Goal: Task Accomplishment & Management: Use online tool/utility

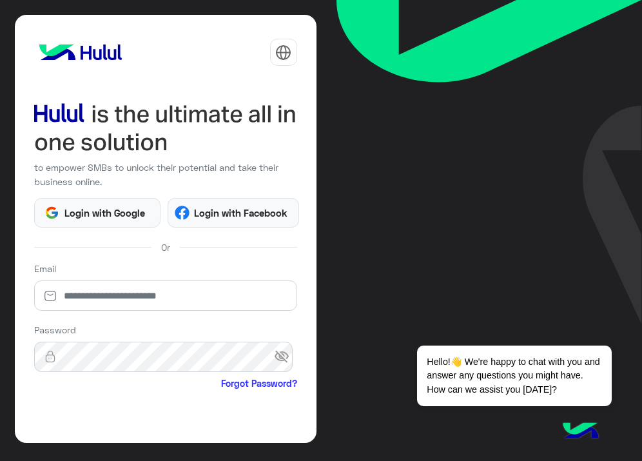
click at [327, 306] on div "to empower SMBs to unlock their potential and take their business online. Login…" at bounding box center [321, 230] width 642 height 461
click at [57, 200] on button "Login with Google" at bounding box center [97, 213] width 127 height 30
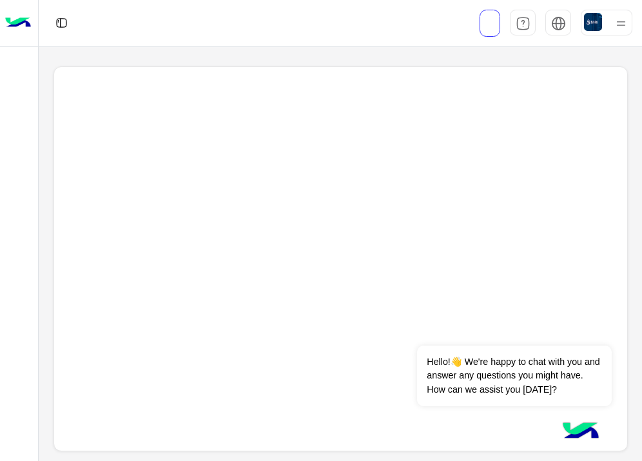
click at [630, 23] on img at bounding box center [621, 23] width 16 height 16
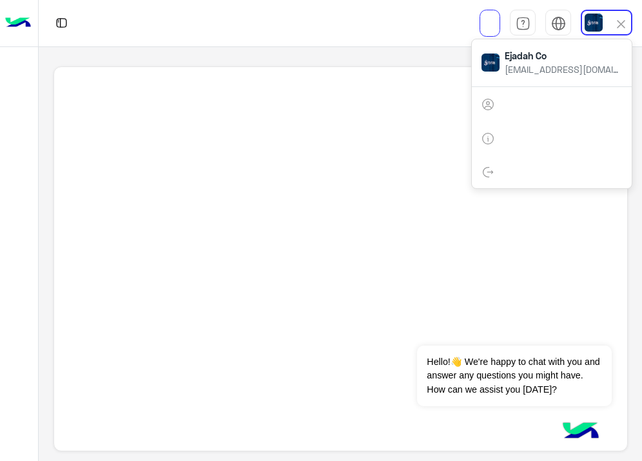
drag, startPoint x: 459, startPoint y: 95, endPoint x: 355, endPoint y: 137, distance: 111.4
click at [355, 137] on div at bounding box center [341, 259] width 575 height 386
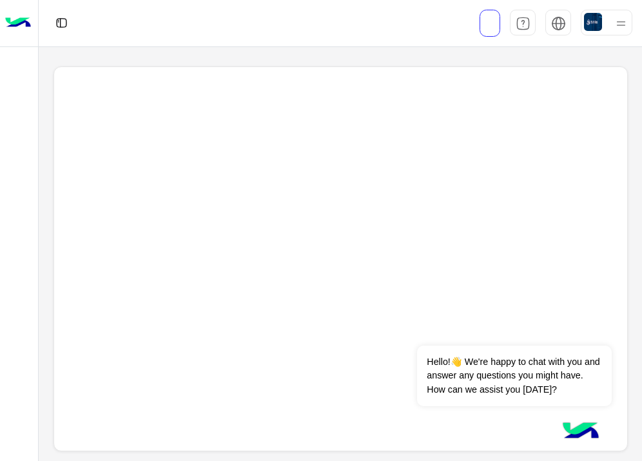
click at [355, 137] on div at bounding box center [341, 259] width 575 height 386
click at [328, 123] on div at bounding box center [341, 259] width 575 height 386
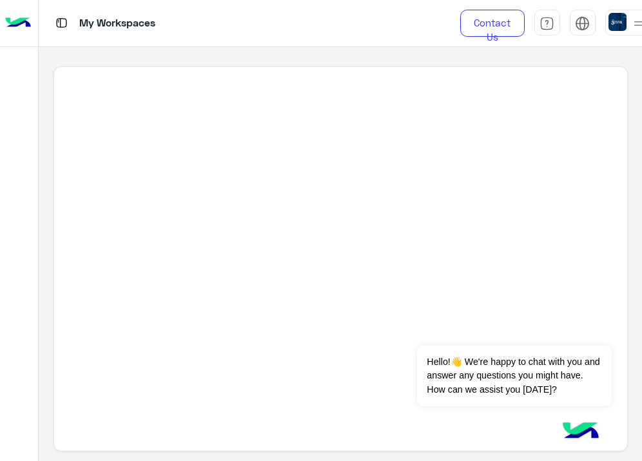
click at [641, 15] on img at bounding box center [639, 23] width 16 height 16
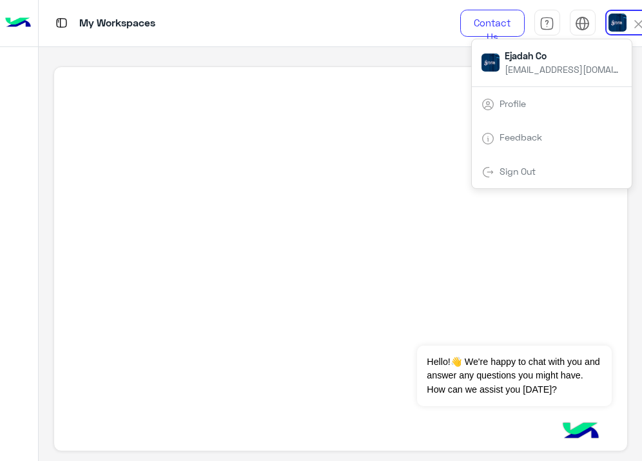
click at [235, 129] on div at bounding box center [341, 259] width 575 height 386
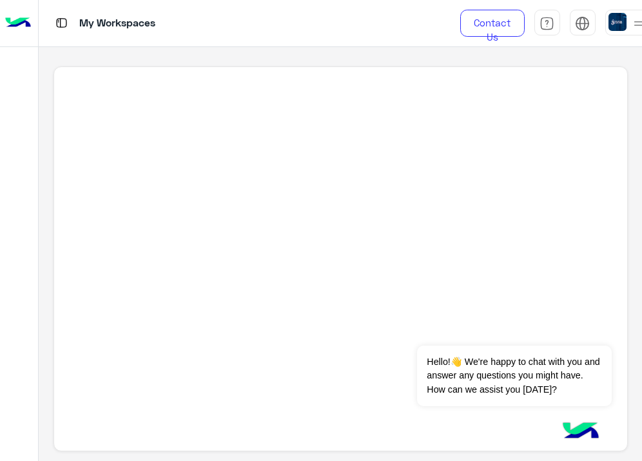
scroll to position [5, 0]
click at [482, 15] on link "Contact Us" at bounding box center [493, 23] width 65 height 27
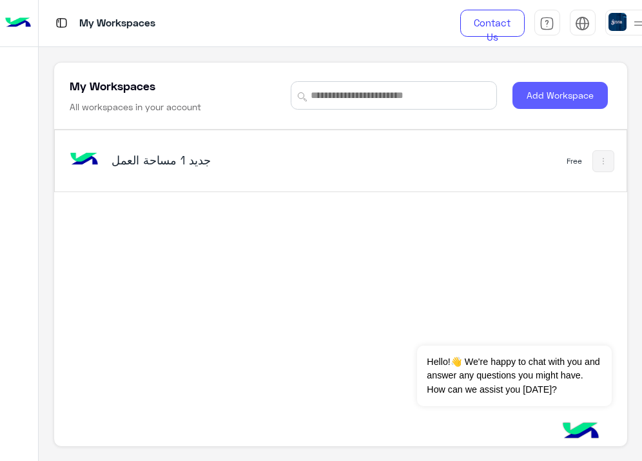
click at [543, 90] on button "Add Workspace" at bounding box center [560, 95] width 95 height 27
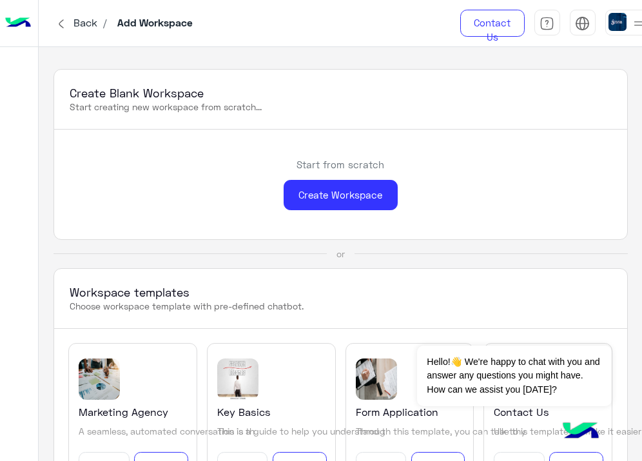
click at [503, 248] on div "or" at bounding box center [341, 254] width 575 height 13
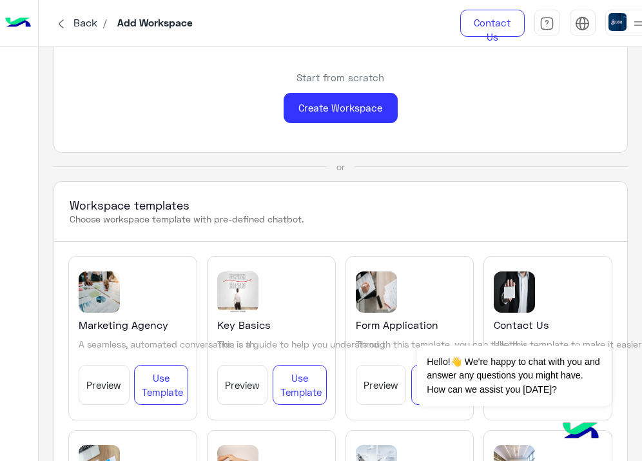
scroll to position [65, 0]
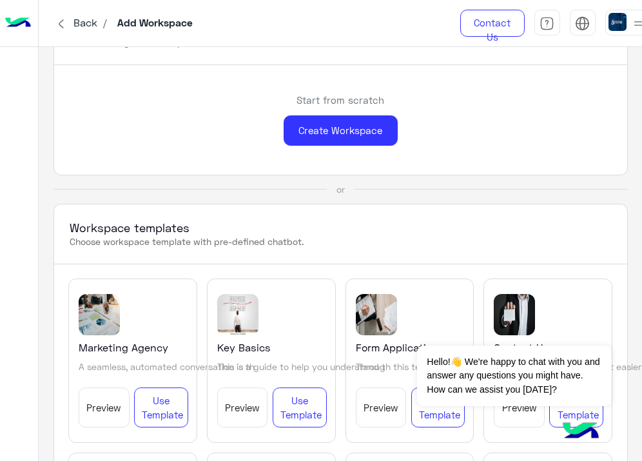
click at [639, 25] on img at bounding box center [639, 23] width 16 height 16
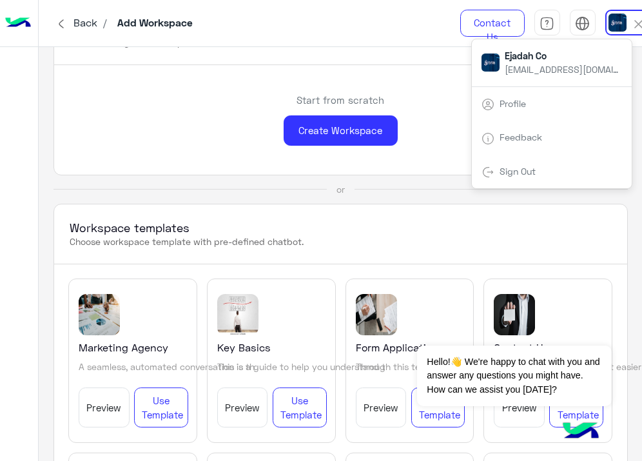
click at [74, 25] on span "Back" at bounding box center [86, 22] width 34 height 12
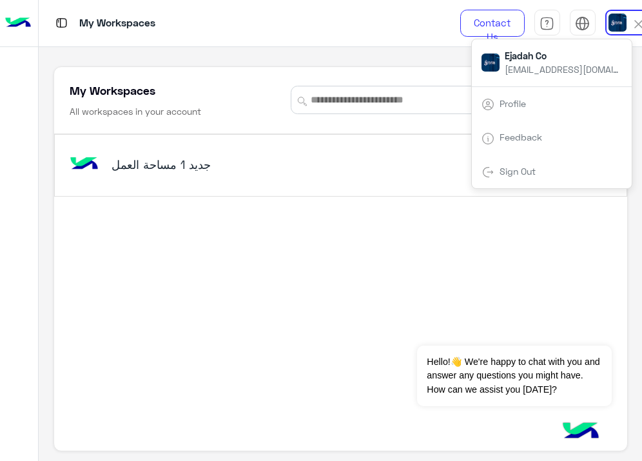
click at [130, 172] on div "مساحة العمل‎ جديد 1" at bounding box center [210, 166] width 197 height 18
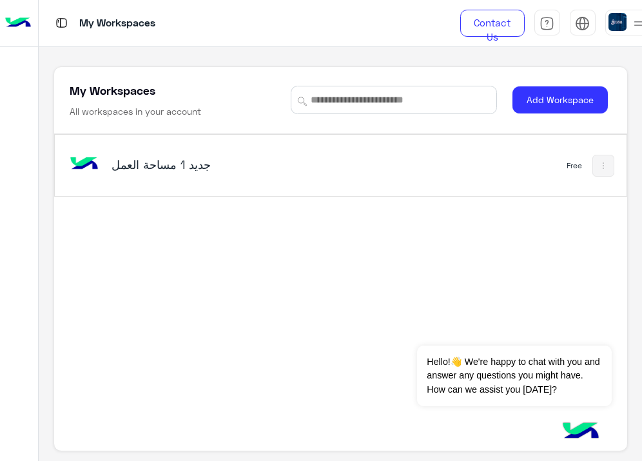
click at [553, 170] on div "مساحة العمل‎ جديد 1 Free" at bounding box center [341, 165] width 572 height 61
click at [640, 28] on img at bounding box center [639, 23] width 16 height 16
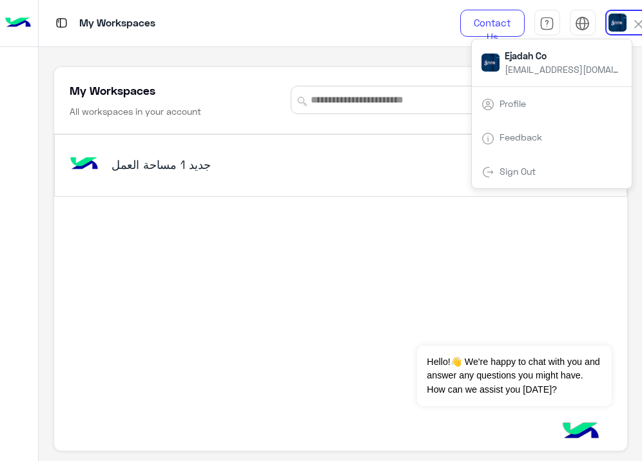
click at [640, 28] on img at bounding box center [638, 24] width 15 height 15
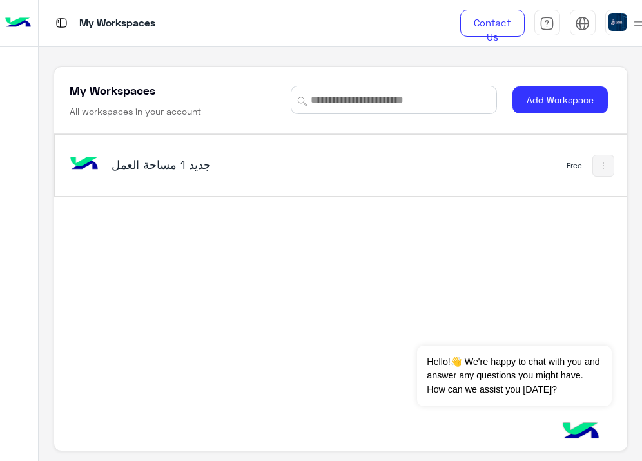
click at [186, 167] on h5 "مساحة العمل‎ جديد 1" at bounding box center [210, 164] width 197 height 15
click at [75, 160] on img at bounding box center [83, 164] width 35 height 35
click at [22, 28] on img at bounding box center [18, 23] width 26 height 27
click at [499, 379] on span "Hello!👋 We're happy to chat with you and answer any questions you might have. H…" at bounding box center [514, 376] width 194 height 61
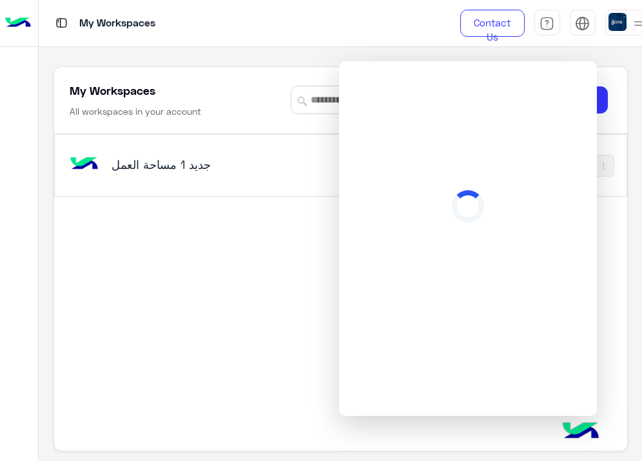
click at [343, 127] on div at bounding box center [468, 238] width 258 height 355
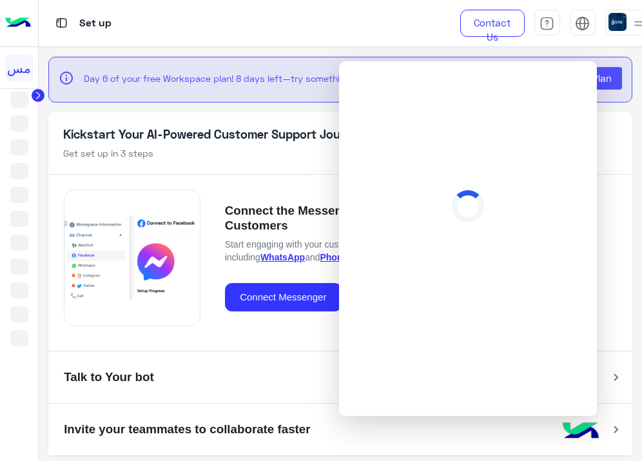
click at [32, 160] on ul at bounding box center [19, 223] width 38 height 263
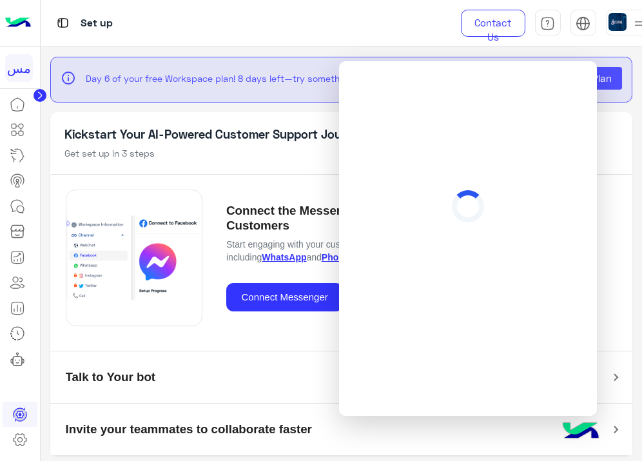
click at [230, 163] on div "Kickstart Your AI-Powered Customer Support Journey Get set up in 3 steps" at bounding box center [341, 143] width 583 height 62
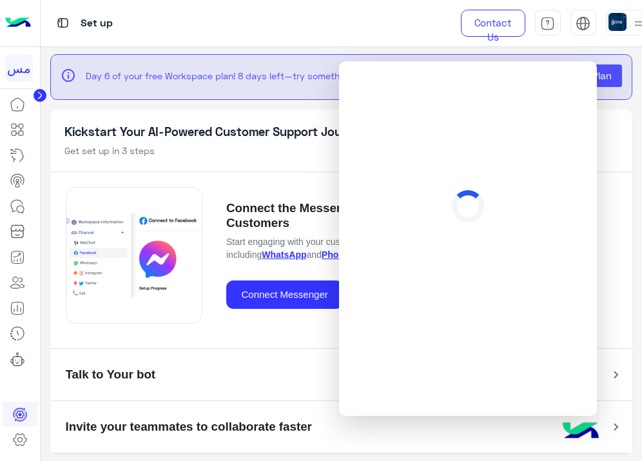
click at [613, 420] on mat-expansion-panel-header "Invite your teammates to collaborate faster" at bounding box center [341, 427] width 583 height 52
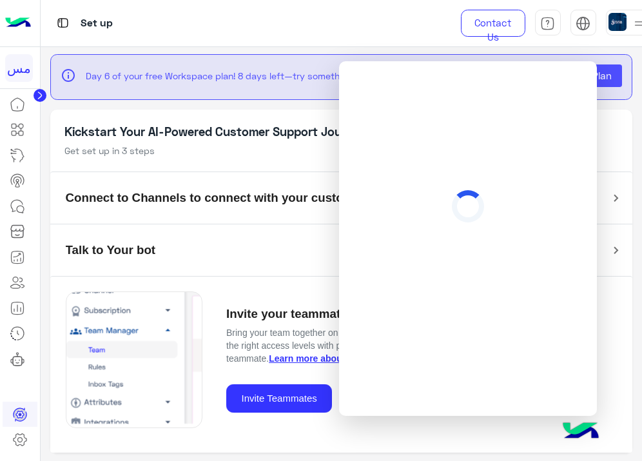
click at [630, 273] on app-setup "info Day 6 of your free Workspace plan! 8 days left—try something new! Subscrip…" at bounding box center [342, 254] width 602 height 415
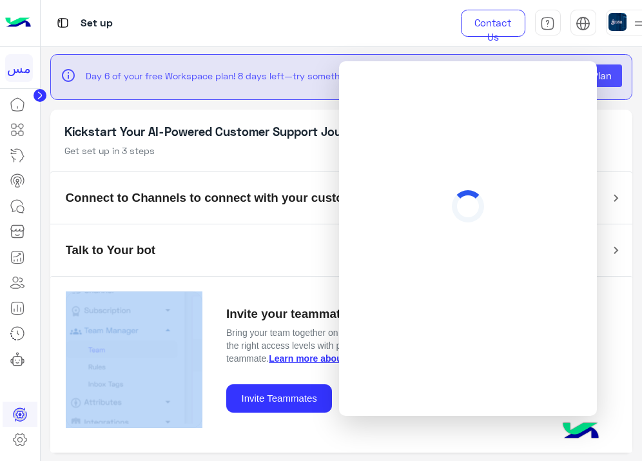
click at [630, 273] on app-setup "info Day 6 of your free Workspace plan! 8 days left—try something new! Subscrip…" at bounding box center [342, 254] width 602 height 415
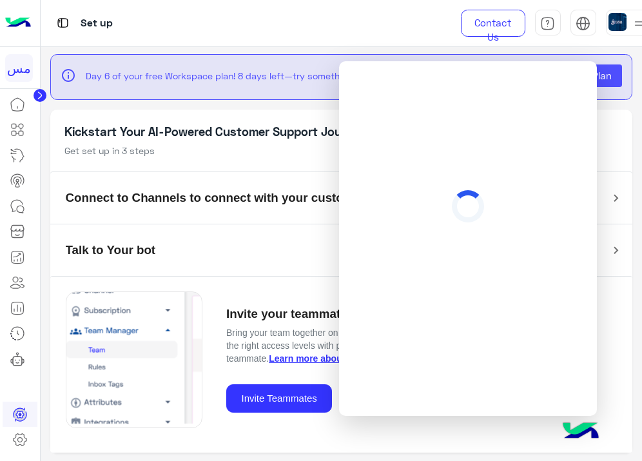
click at [115, 134] on h5 "Kickstart Your AI-Powered Customer Support Journey" at bounding box center [342, 131] width 554 height 15
click at [189, 255] on mat-panel-title "Talk to Your bot" at bounding box center [334, 251] width 537 height 25
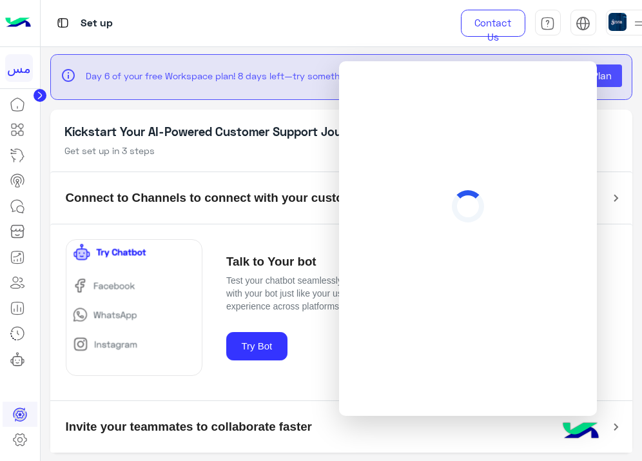
click at [614, 366] on div "Talk to Your bot Test your chatbot seamlessly through all your connected channe…" at bounding box center [341, 312] width 583 height 176
click at [590, 440] on img at bounding box center [581, 432] width 45 height 45
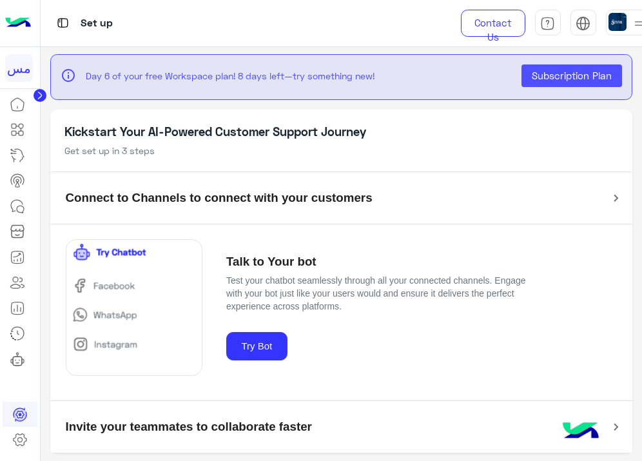
click at [537, 174] on mat-expansion-panel-header "Connect to Channels to connect with your customers" at bounding box center [341, 198] width 583 height 52
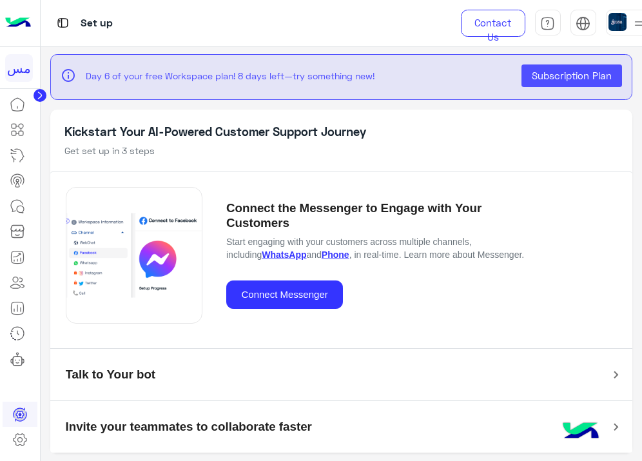
click at [37, 93] on circle at bounding box center [40, 95] width 13 height 13
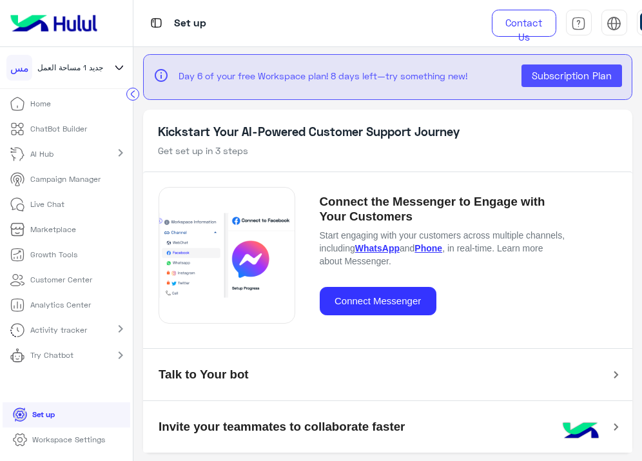
click at [65, 105] on li "Home" at bounding box center [66, 104] width 133 height 25
click at [43, 106] on p "Home" at bounding box center [40, 104] width 21 height 12
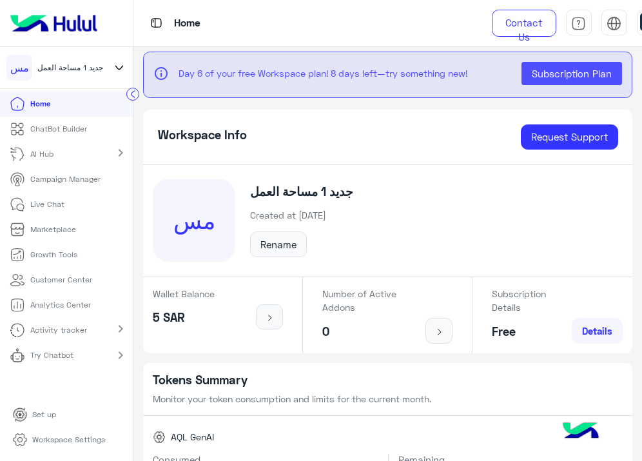
click at [338, 119] on div "Workspace Info Request Support" at bounding box center [388, 137] width 490 height 55
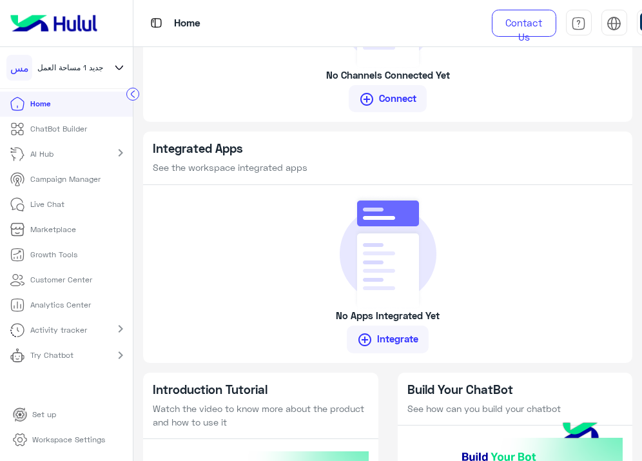
scroll to position [1146, 0]
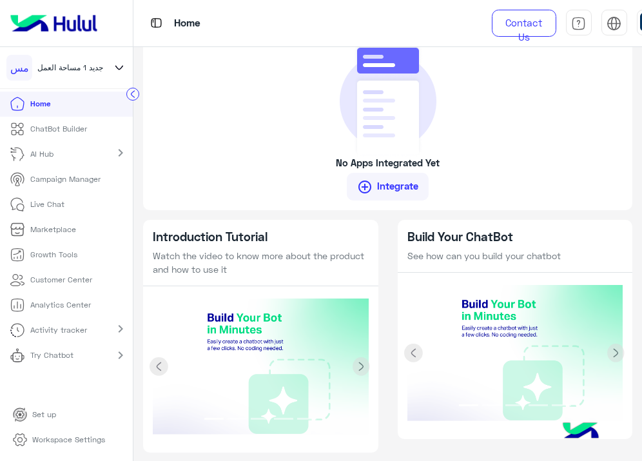
click at [57, 424] on link "Set up" at bounding box center [35, 414] width 64 height 25
drag, startPoint x: 28, startPoint y: 414, endPoint x: 17, endPoint y: 410, distance: 12.2
click at [17, 410] on icon at bounding box center [20, 414] width 13 height 13
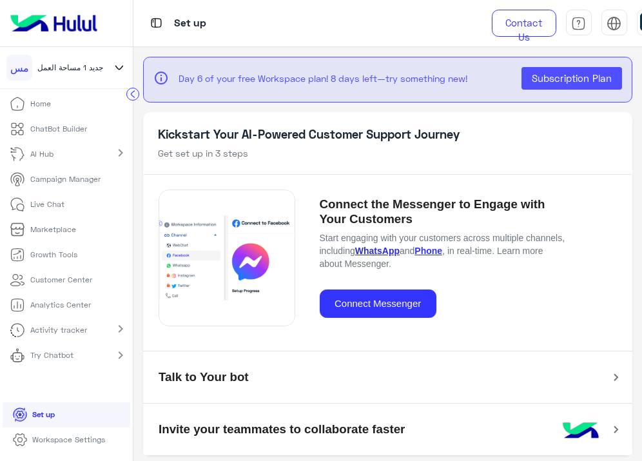
click at [400, 252] on link "WhatsApp" at bounding box center [377, 251] width 45 height 10
click at [366, 304] on button "Connect Messenger" at bounding box center [378, 304] width 117 height 29
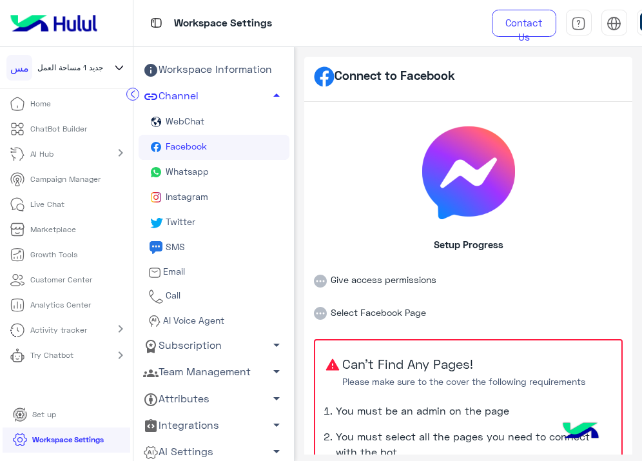
click at [234, 170] on link "Whatsapp" at bounding box center [214, 172] width 151 height 25
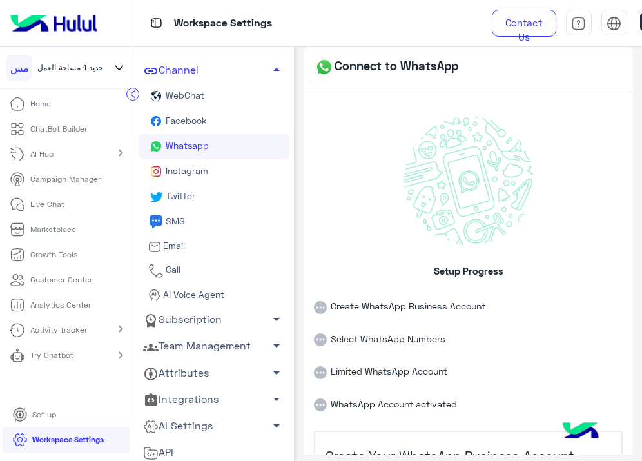
scroll to position [34, 0]
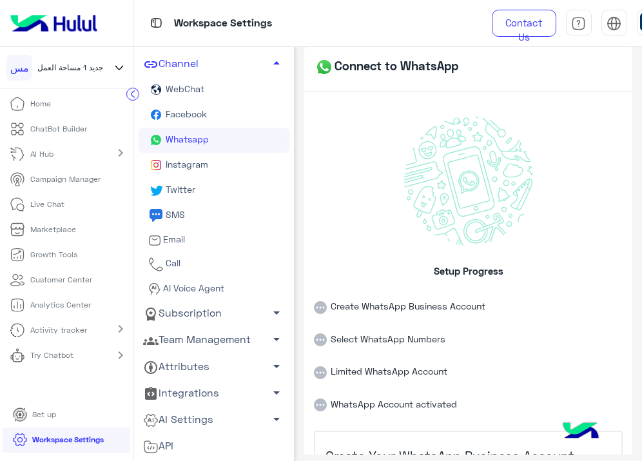
click at [506, 375] on li "Limited WhatsApp Account" at bounding box center [468, 362] width 309 height 33
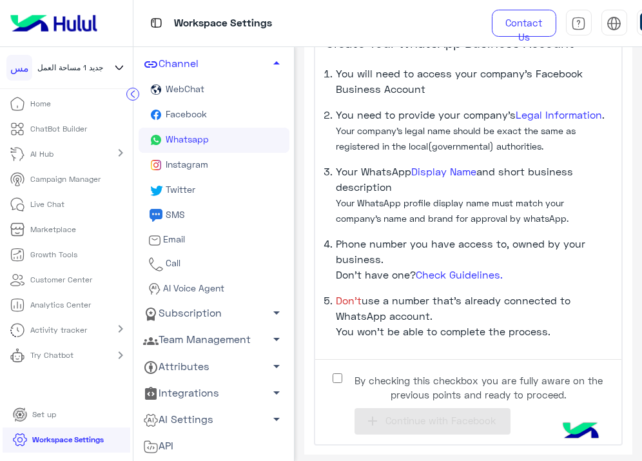
scroll to position [417, 0]
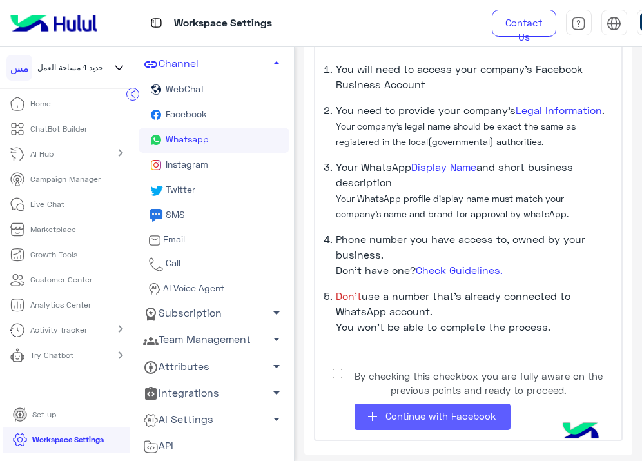
click at [406, 410] on button "add Continue with Facebook" at bounding box center [433, 417] width 156 height 26
click at [392, 406] on button "add Continue with Facebook" at bounding box center [433, 417] width 156 height 26
click at [421, 426] on button "add Continue with Facebook" at bounding box center [433, 417] width 156 height 26
